Goal: Information Seeking & Learning: Learn about a topic

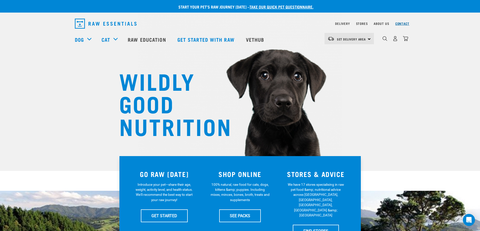
click at [397, 24] on link "Contact" at bounding box center [402, 24] width 14 height 2
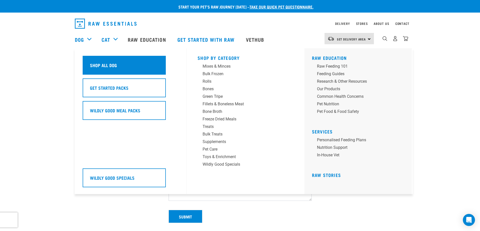
click at [122, 64] on div "Shop All Dog" at bounding box center [124, 65] width 83 height 19
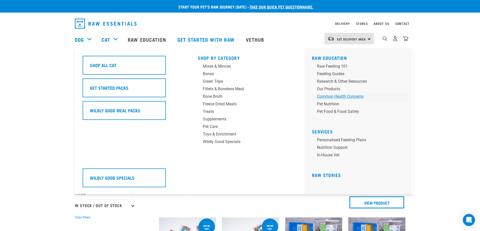
click at [329, 99] on div "Common Health Concerns" at bounding box center [356, 97] width 79 height 6
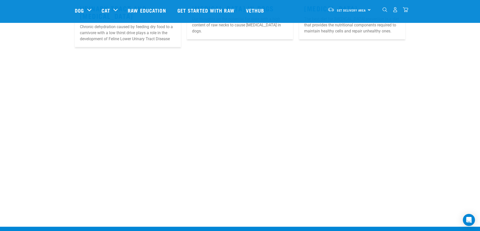
scroll to position [604, 0]
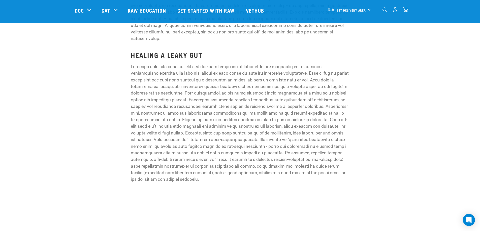
scroll to position [555, 0]
click at [255, 105] on p at bounding box center [240, 124] width 218 height 120
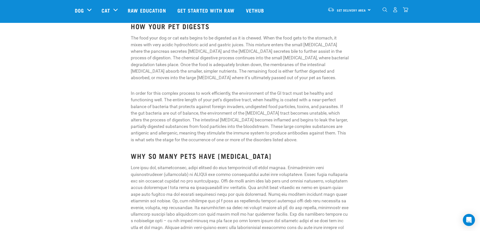
scroll to position [352, 0]
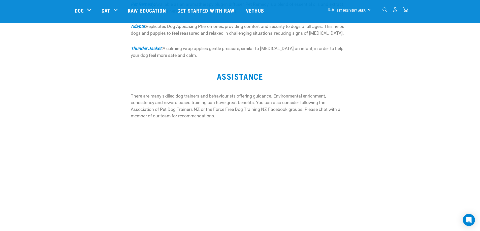
scroll to position [389, 0]
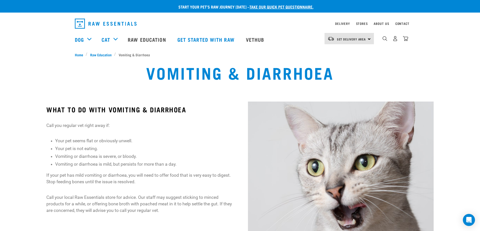
click at [311, 128] on img at bounding box center [340, 207] width 185 height 211
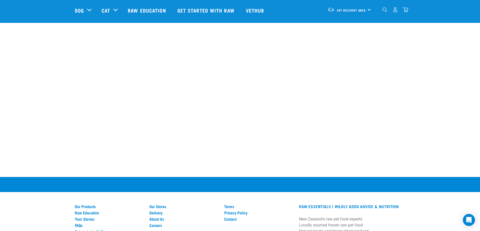
scroll to position [355, 0]
